Goal: Find specific page/section: Find specific page/section

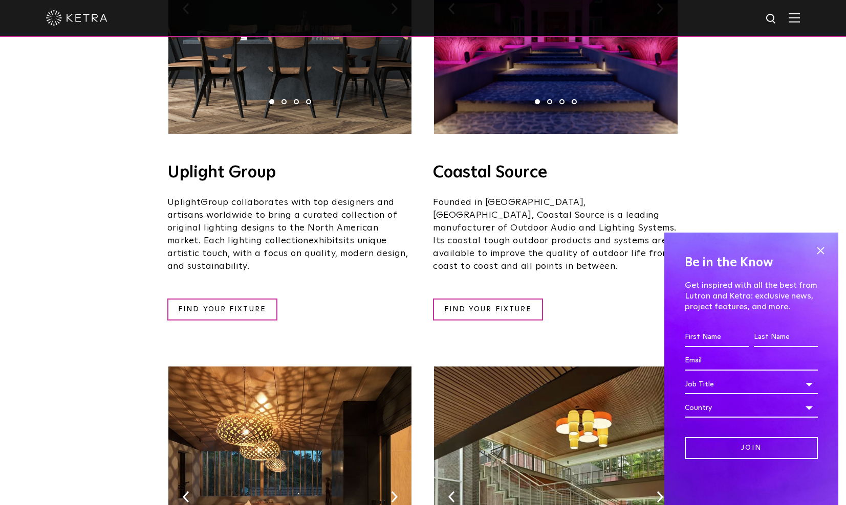
scroll to position [193, 0]
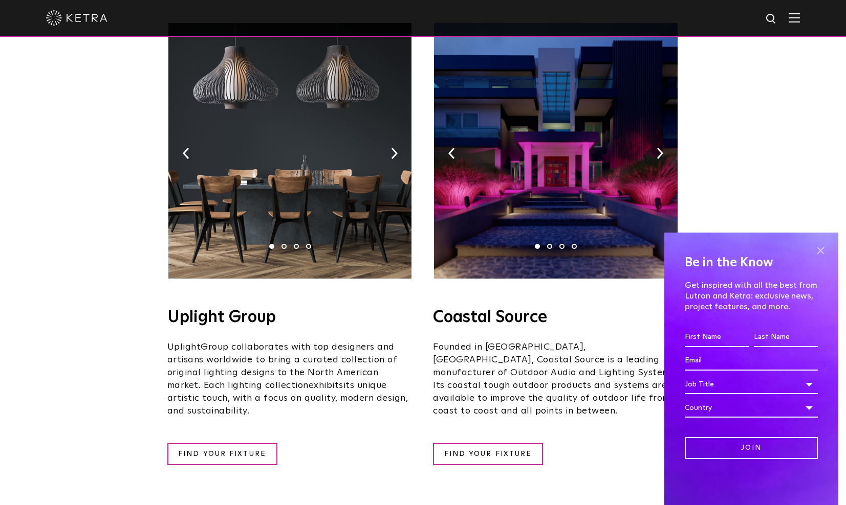
click at [821, 251] on span at bounding box center [819, 250] width 15 height 15
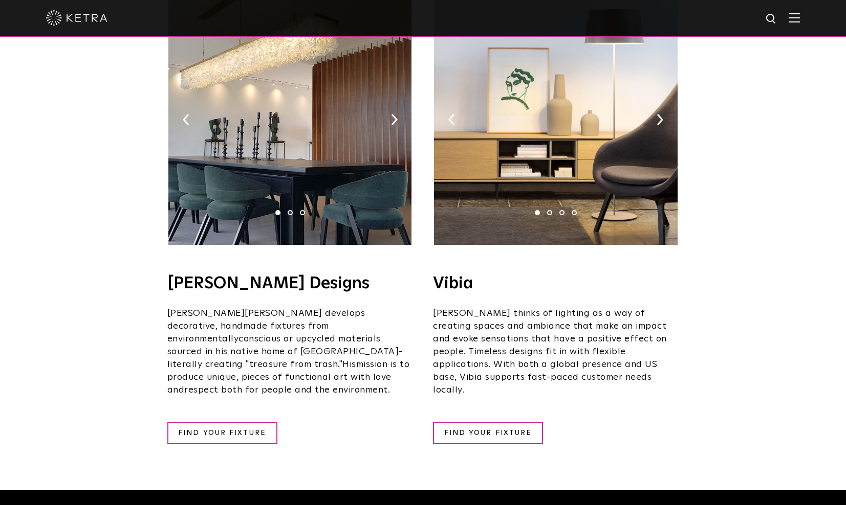
scroll to position [1745, 0]
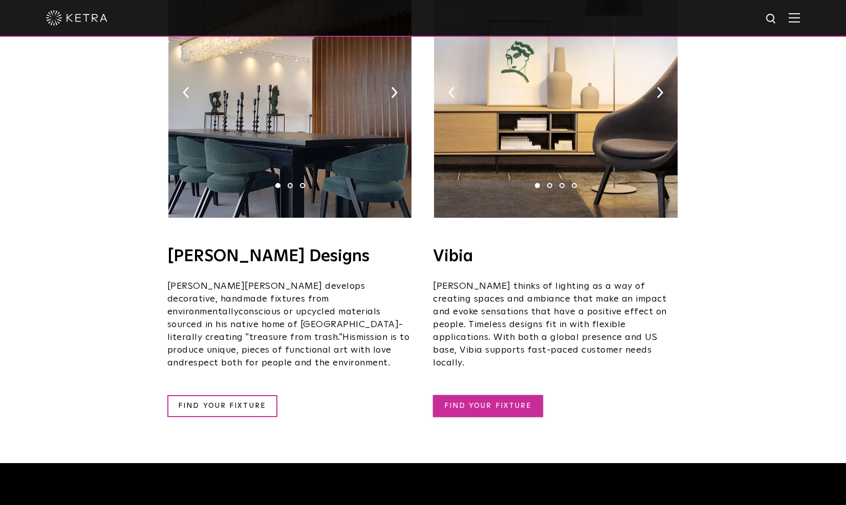
click at [501, 395] on link "FIND YOUR FIXTURE" at bounding box center [488, 406] width 110 height 22
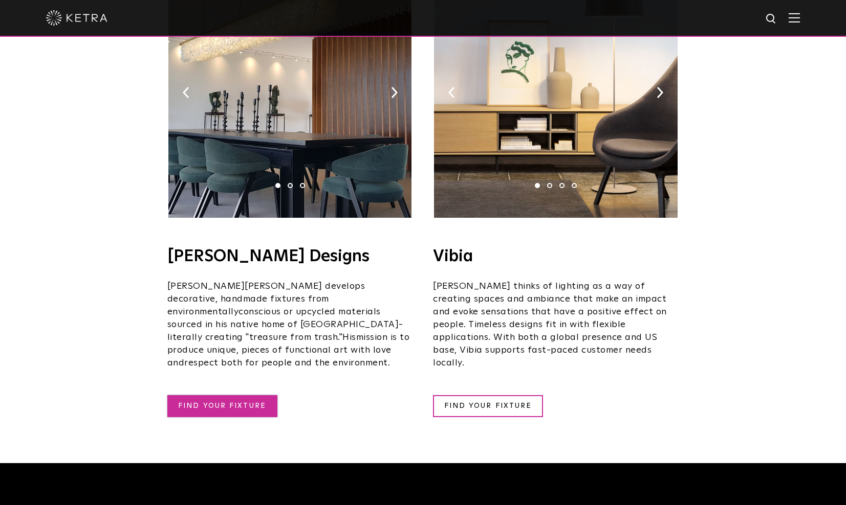
click at [245, 395] on link "FIND YOUR FIXTURE" at bounding box center [222, 406] width 110 height 22
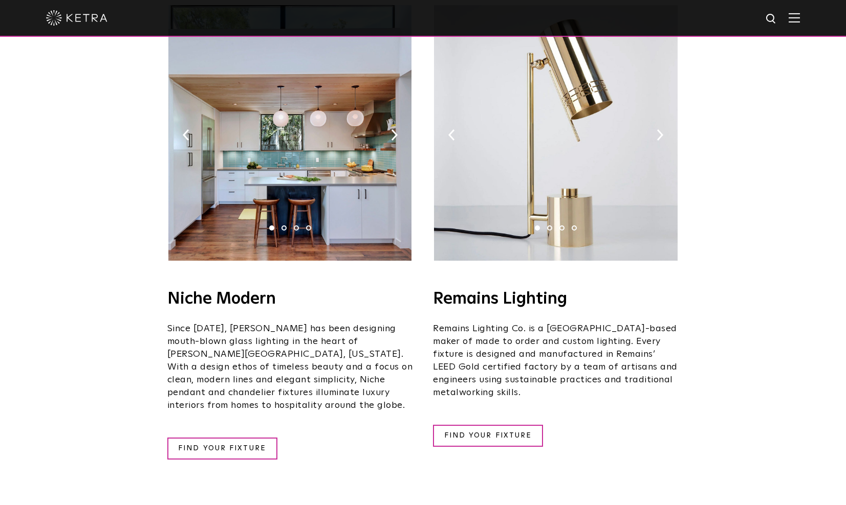
scroll to position [1180, 0]
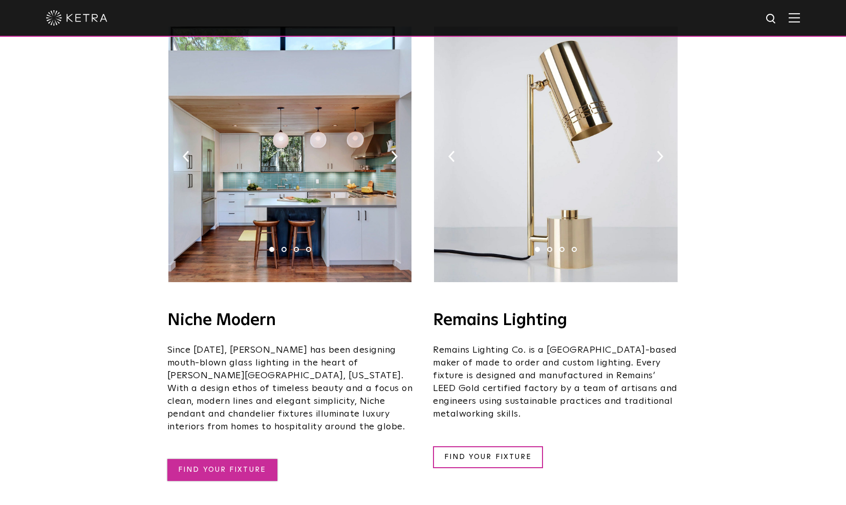
click at [239, 459] on link "FIND YOUR FIXTURE" at bounding box center [222, 470] width 110 height 22
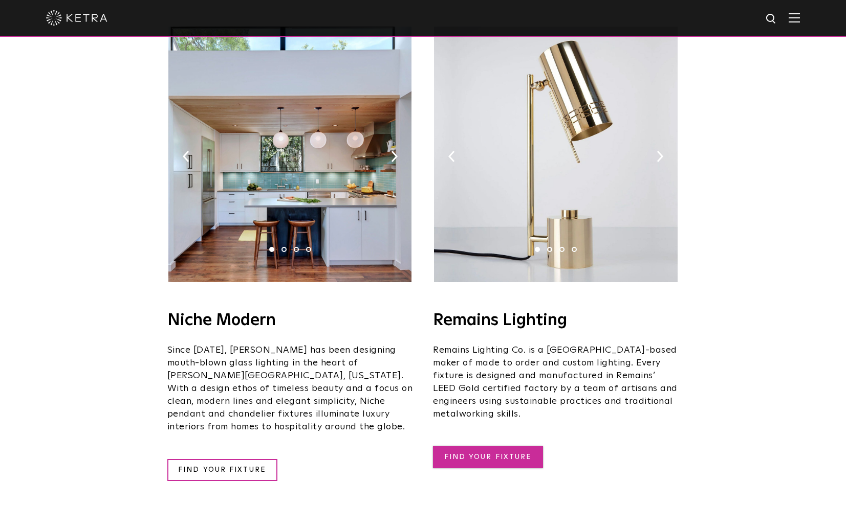
click at [463, 447] on link "FIND YOUR FIXTURE" at bounding box center [488, 458] width 110 height 22
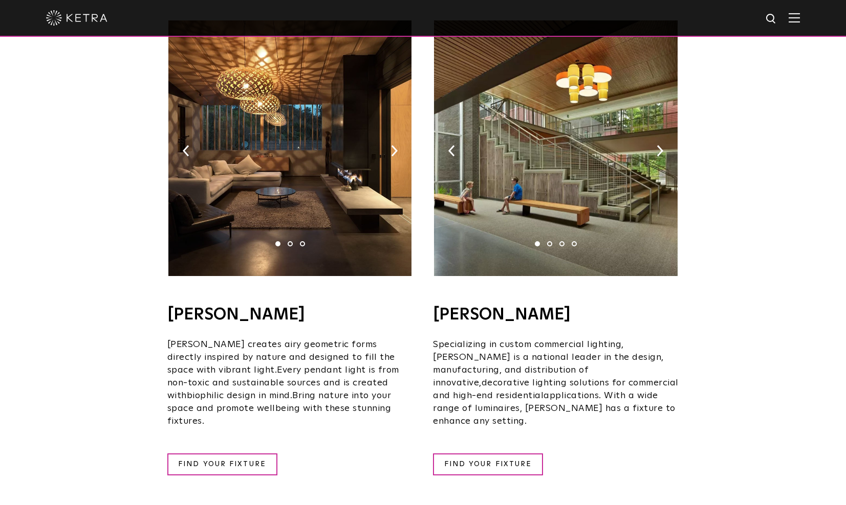
scroll to position [663, 0]
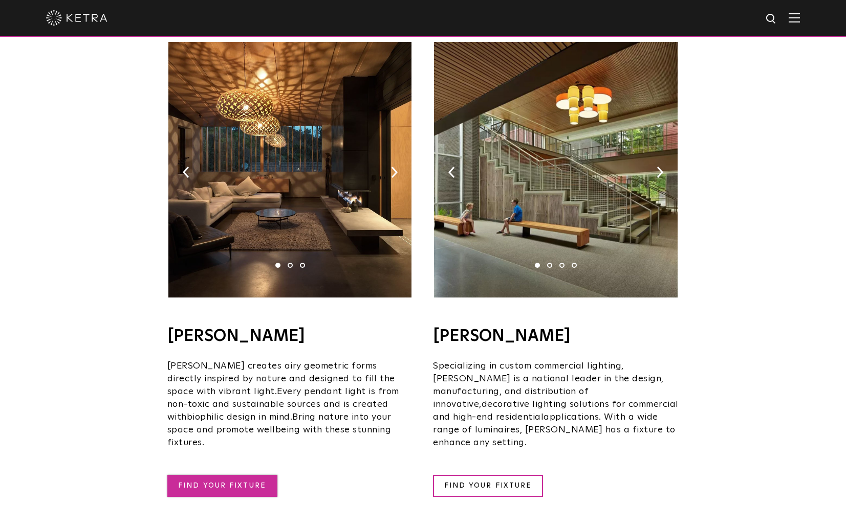
click at [238, 475] on link "FIND YOUR FIXTURE" at bounding box center [222, 486] width 110 height 22
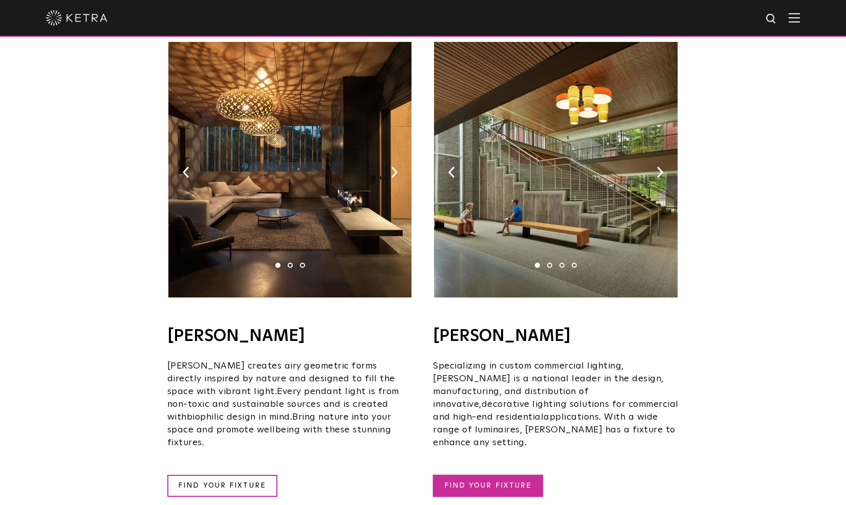
click at [488, 475] on link "FIND YOUR FIXTURE" at bounding box center [488, 486] width 110 height 22
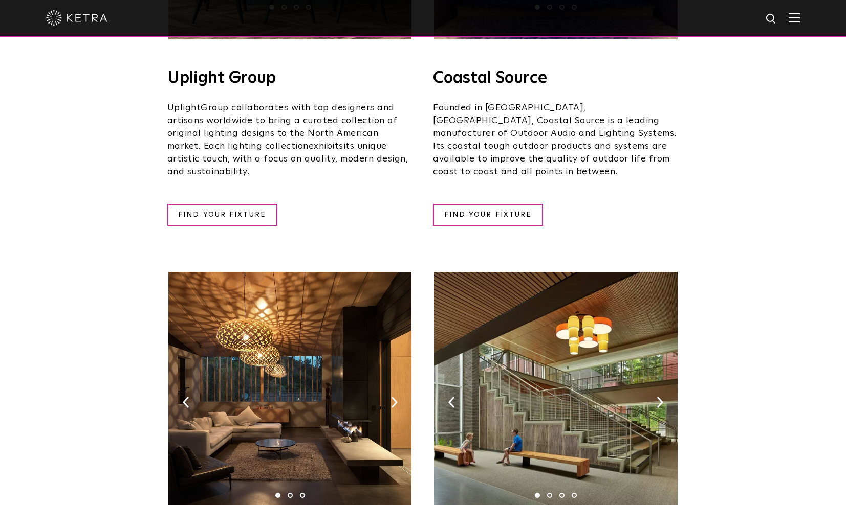
scroll to position [179, 0]
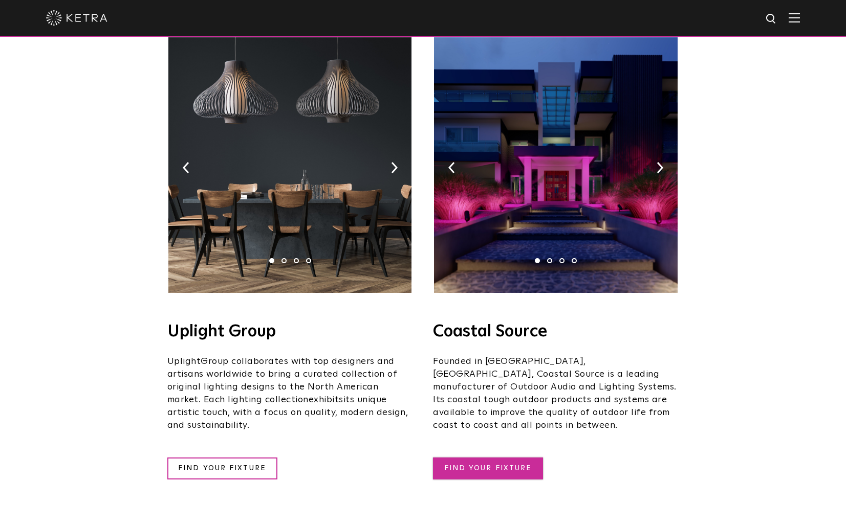
click at [492, 458] on link "FIND YOUR FIXTURE" at bounding box center [488, 469] width 110 height 22
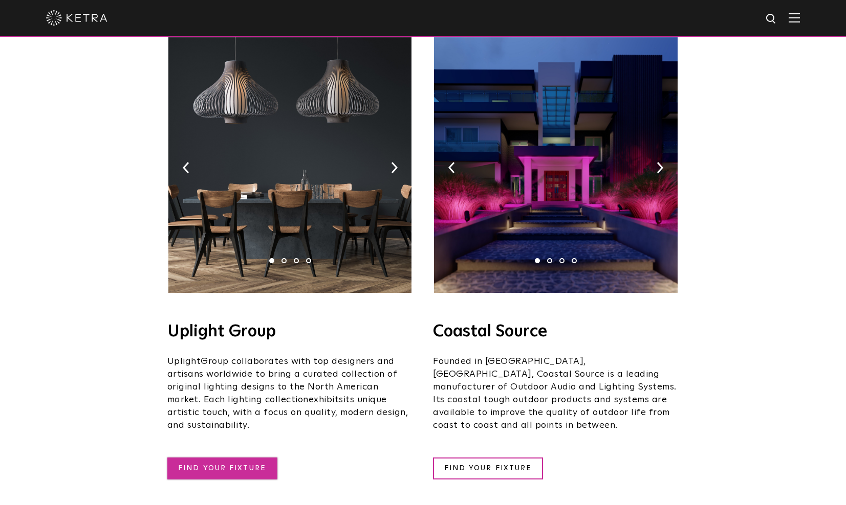
click at [261, 458] on link "FIND YOUR FIXTURE" at bounding box center [222, 469] width 110 height 22
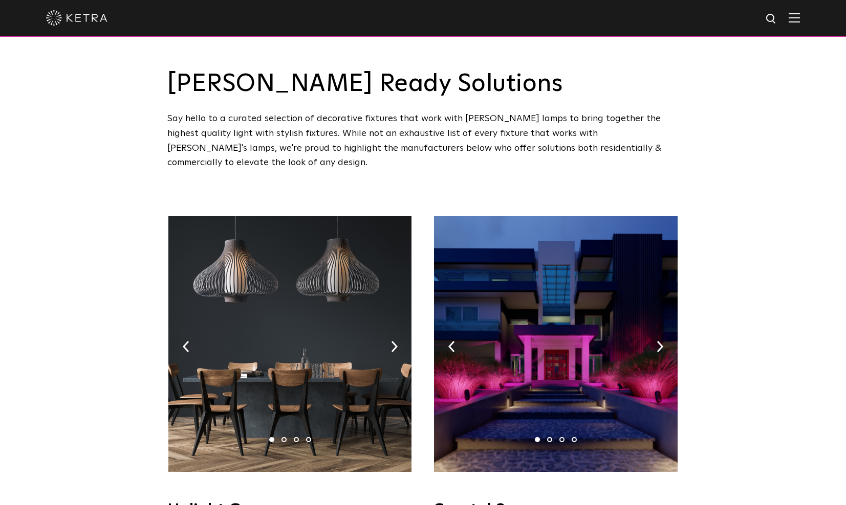
scroll to position [0, 0]
